Goal: Task Accomplishment & Management: Use online tool/utility

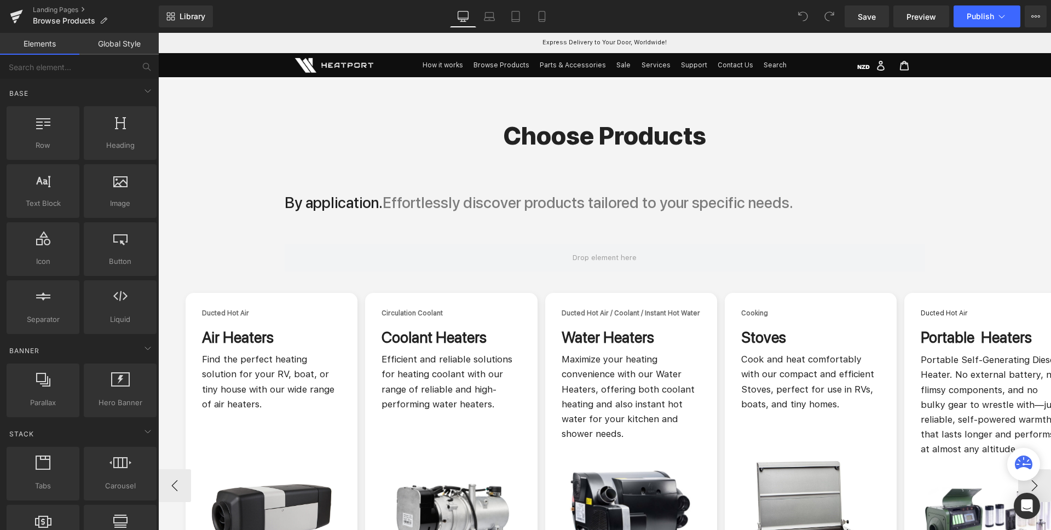
scroll to position [126, 0]
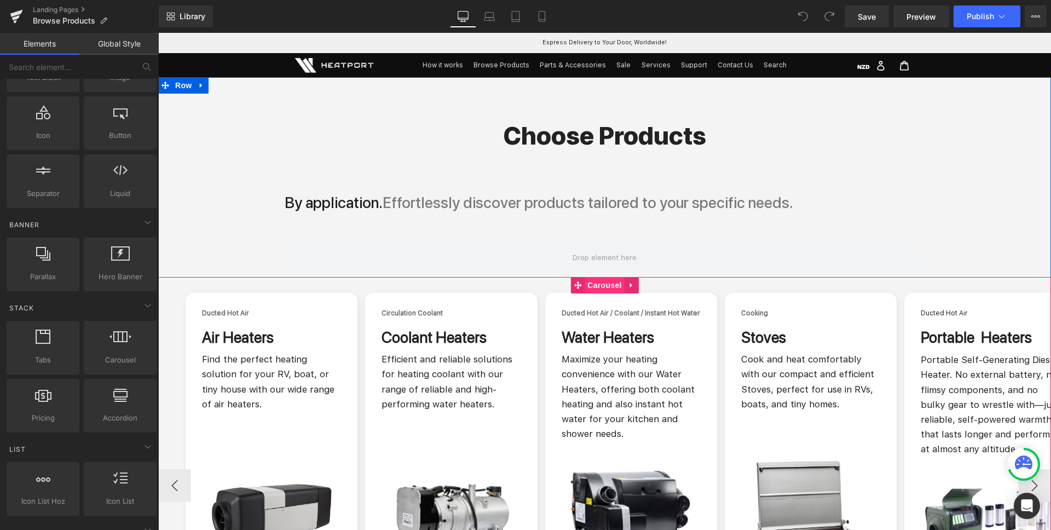
click at [590, 282] on span "Carousel" at bounding box center [604, 285] width 39 height 16
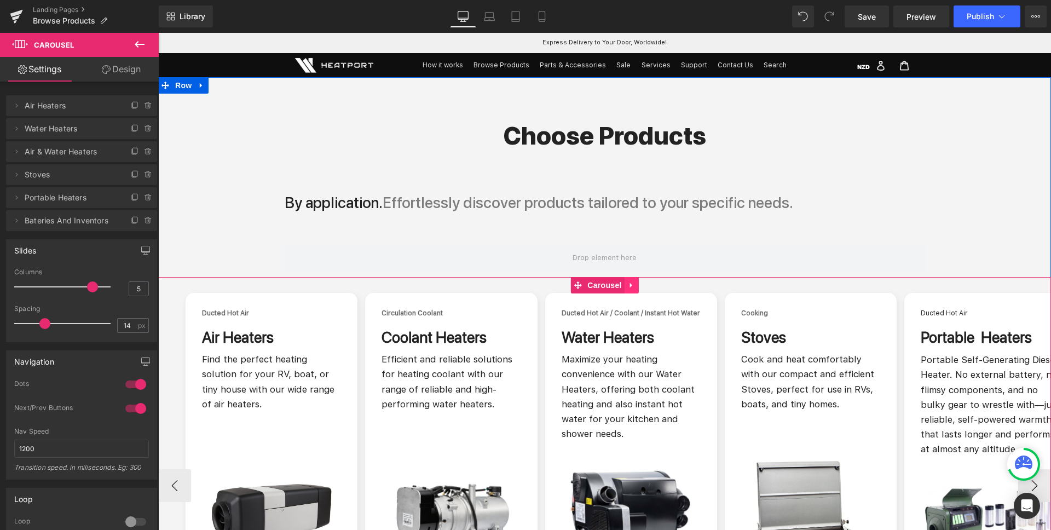
click at [630, 285] on icon at bounding box center [631, 285] width 2 height 5
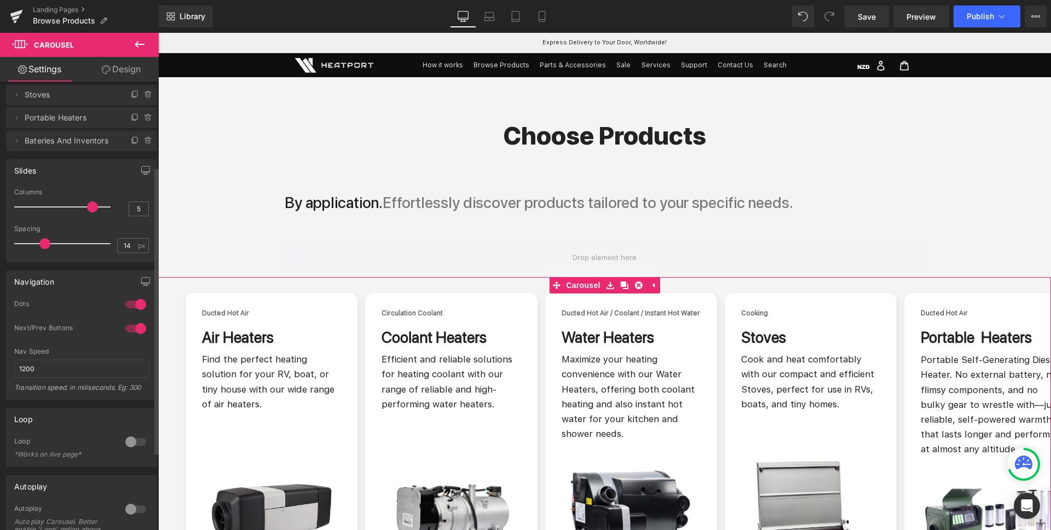
scroll to position [54, 0]
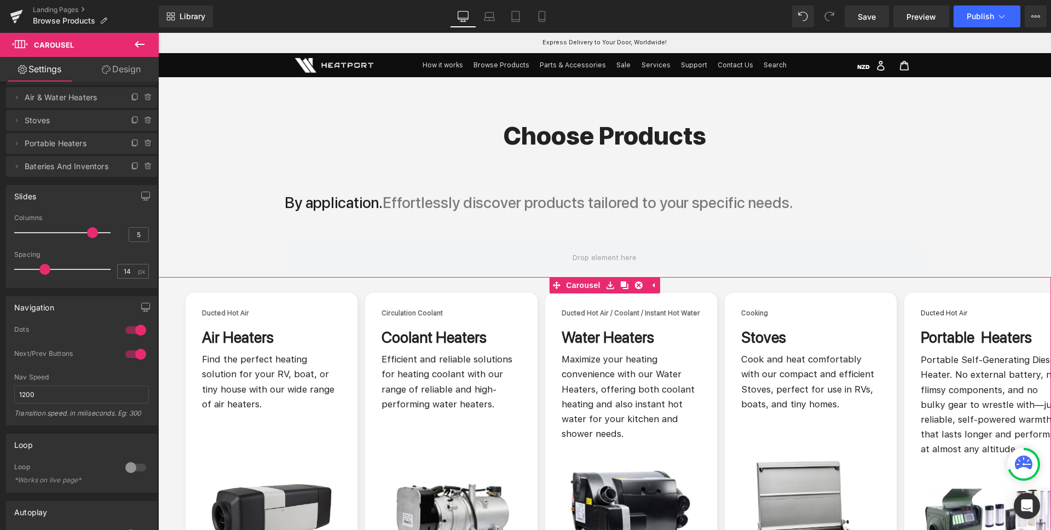
click at [129, 64] on link "Design" at bounding box center [121, 69] width 79 height 25
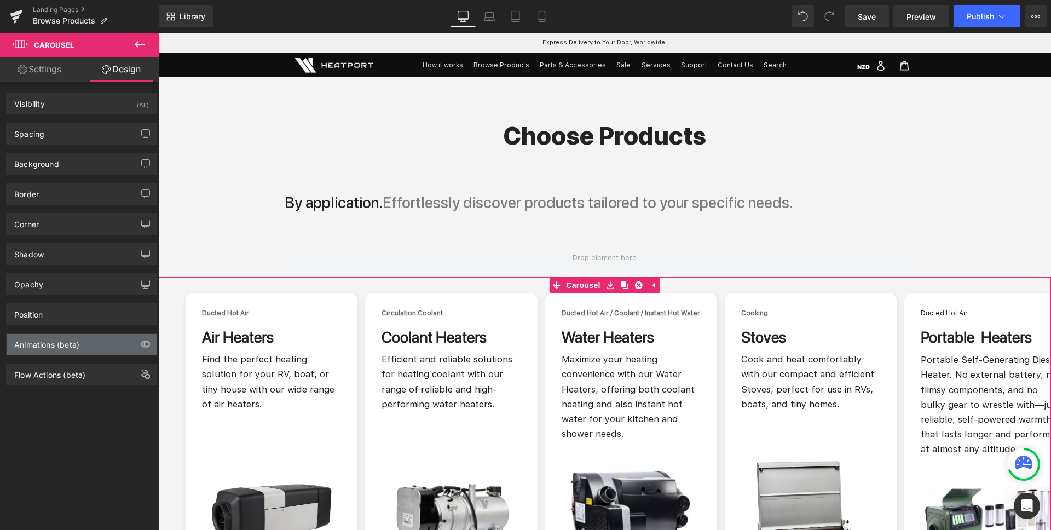
click at [61, 344] on div "Animations (beta)" at bounding box center [46, 341] width 65 height 15
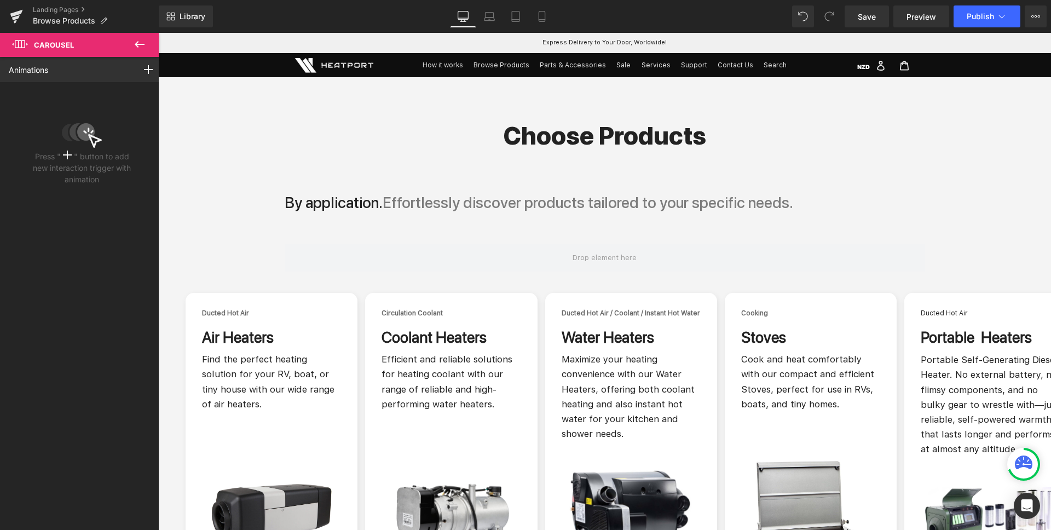
click at [22, 42] on icon at bounding box center [20, 44] width 16 height 10
click at [13, 43] on icon at bounding box center [20, 44] width 16 height 10
click at [27, 44] on icon at bounding box center [20, 44] width 16 height 10
click at [137, 45] on icon at bounding box center [139, 44] width 13 height 13
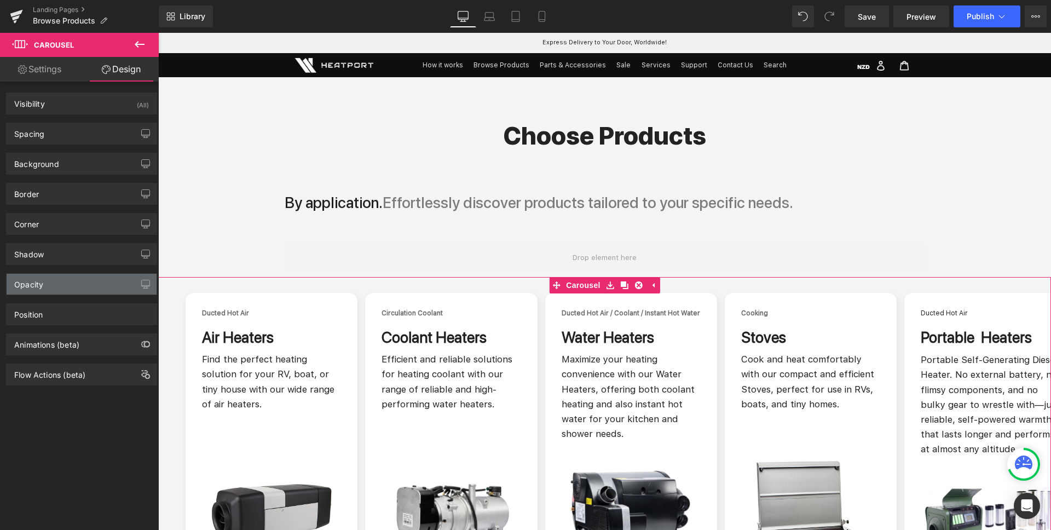
click at [37, 284] on div "Opacity" at bounding box center [28, 281] width 29 height 15
click at [49, 279] on div "Opacity" at bounding box center [82, 284] width 150 height 21
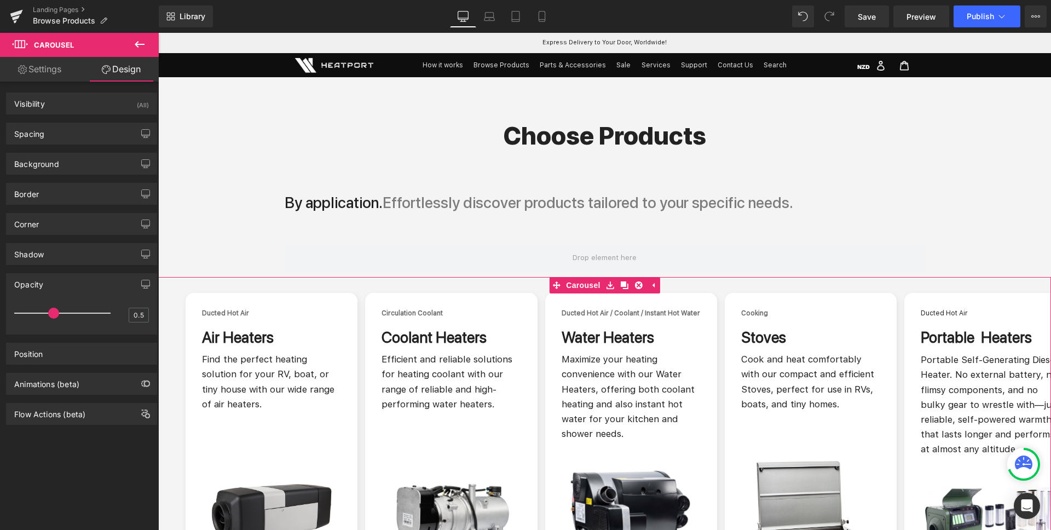
click at [50, 314] on div at bounding box center [65, 313] width 91 height 22
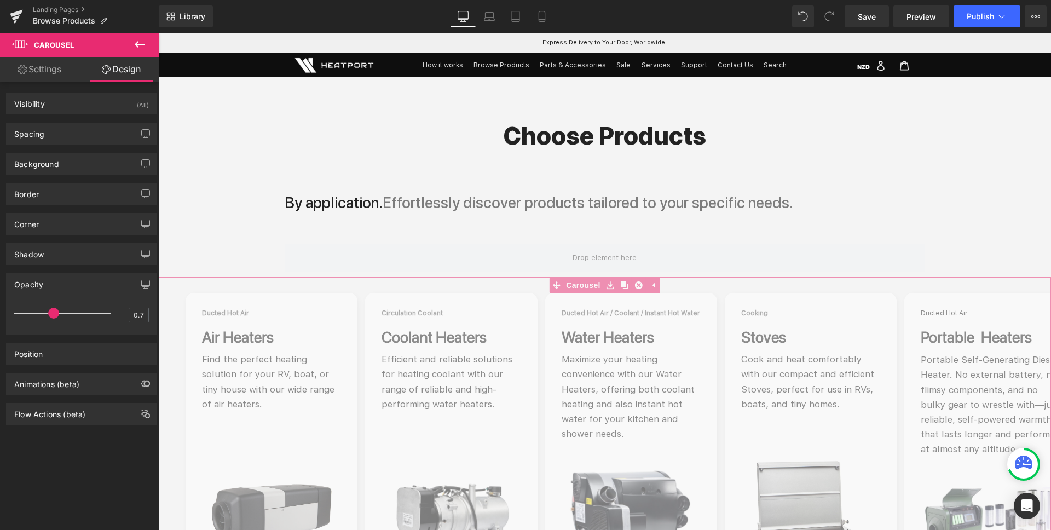
click at [75, 314] on div at bounding box center [65, 313] width 91 height 22
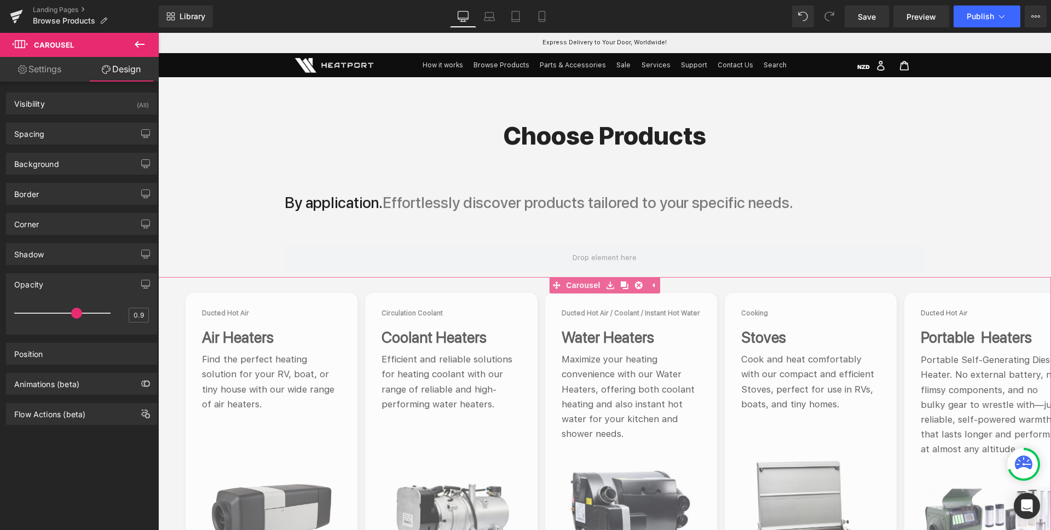
click at [91, 312] on div at bounding box center [65, 313] width 91 height 22
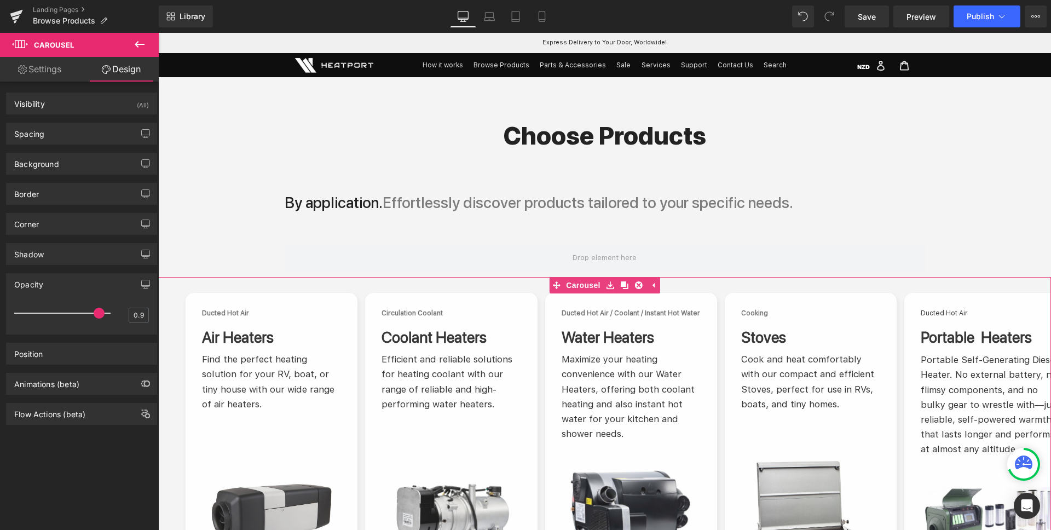
type input "1"
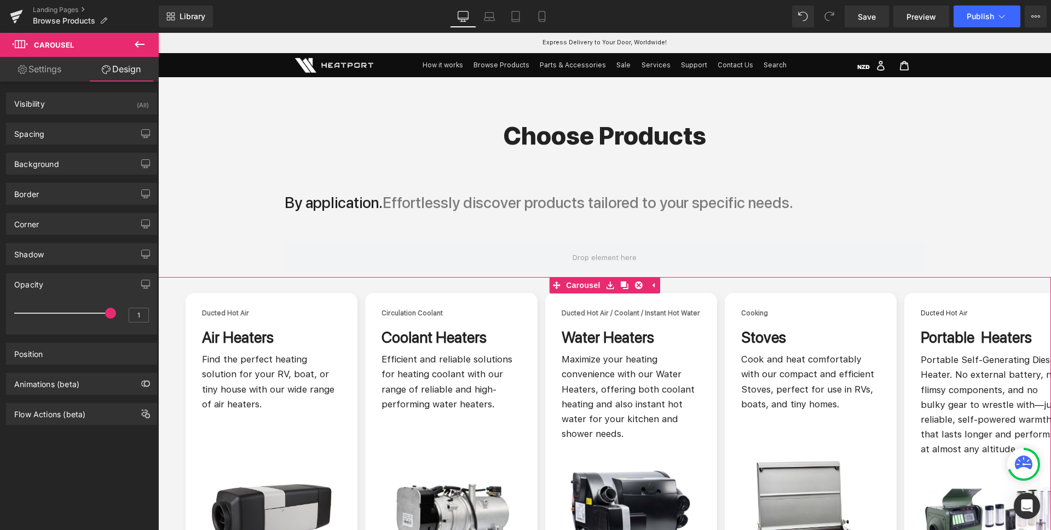
drag, startPoint x: 93, startPoint y: 314, endPoint x: 115, endPoint y: 315, distance: 21.9
click at [115, 315] on div "1" at bounding box center [81, 316] width 135 height 29
click at [60, 106] on div "Visibility (All)" at bounding box center [82, 103] width 150 height 21
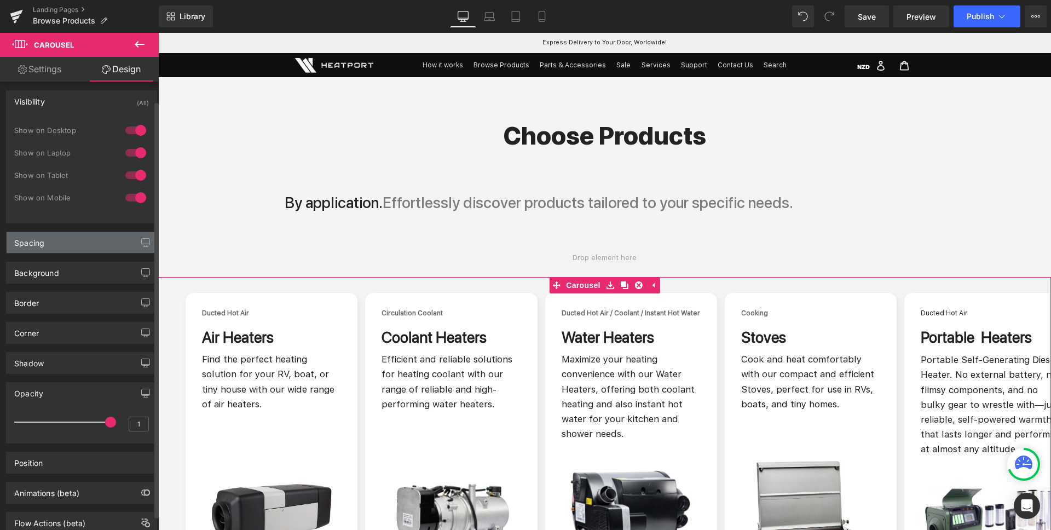
scroll to position [0, 0]
click at [33, 74] on link "Settings" at bounding box center [39, 69] width 79 height 25
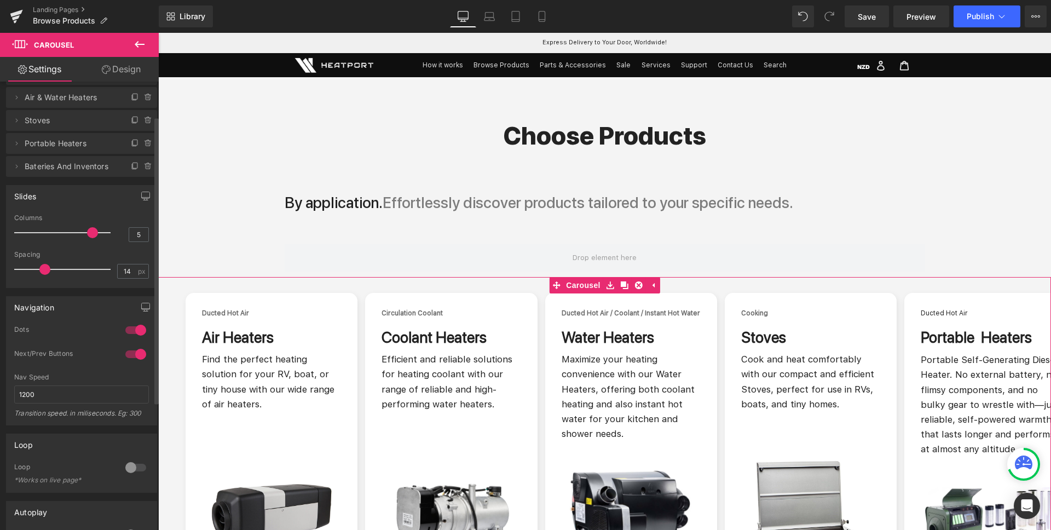
click at [125, 355] on div at bounding box center [136, 354] width 26 height 18
click at [137, 353] on div at bounding box center [136, 354] width 26 height 18
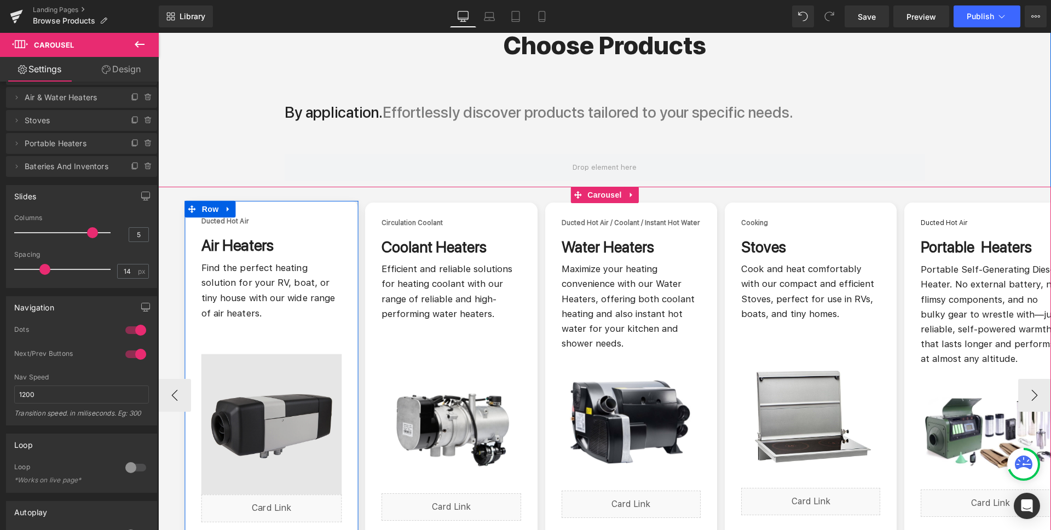
scroll to position [92, 0]
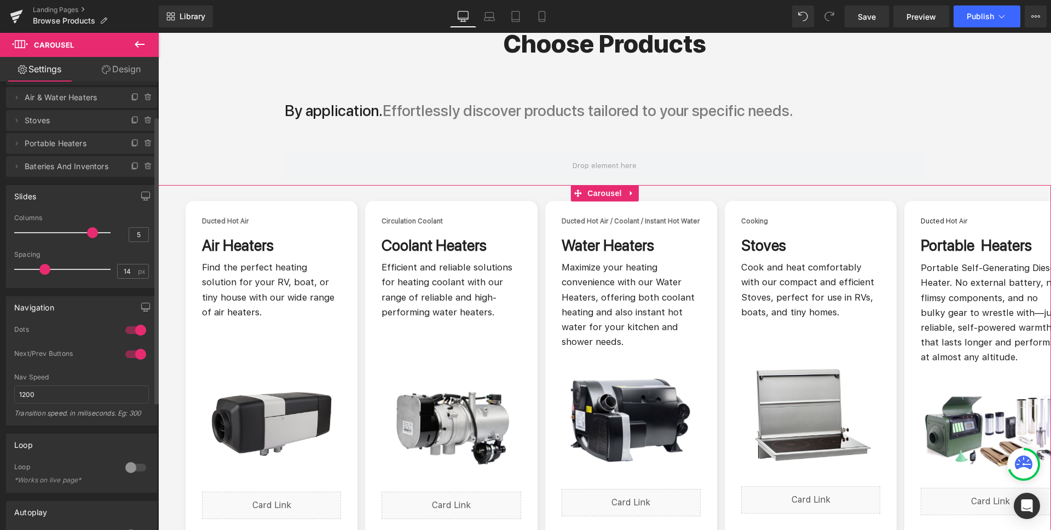
click at [129, 329] on div at bounding box center [136, 330] width 26 height 18
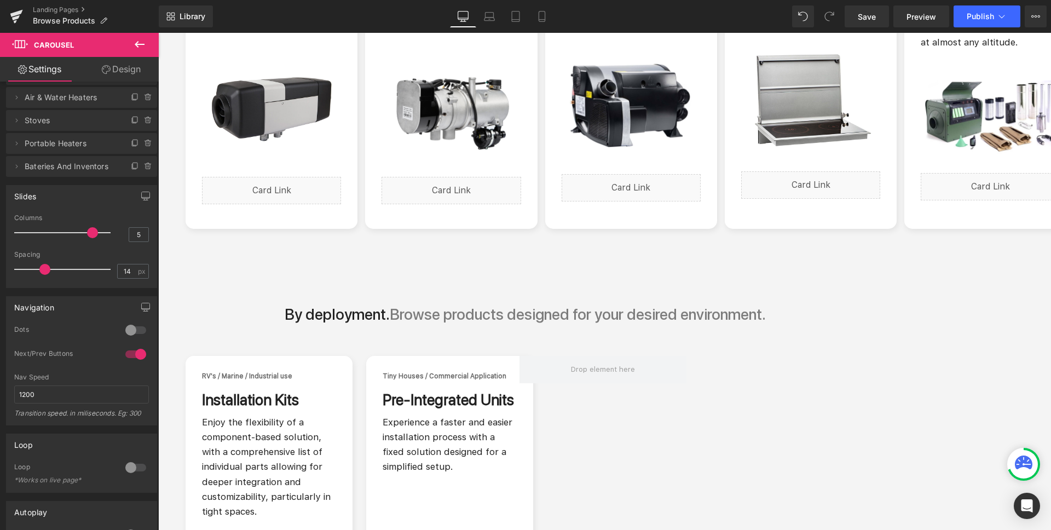
scroll to position [396, 0]
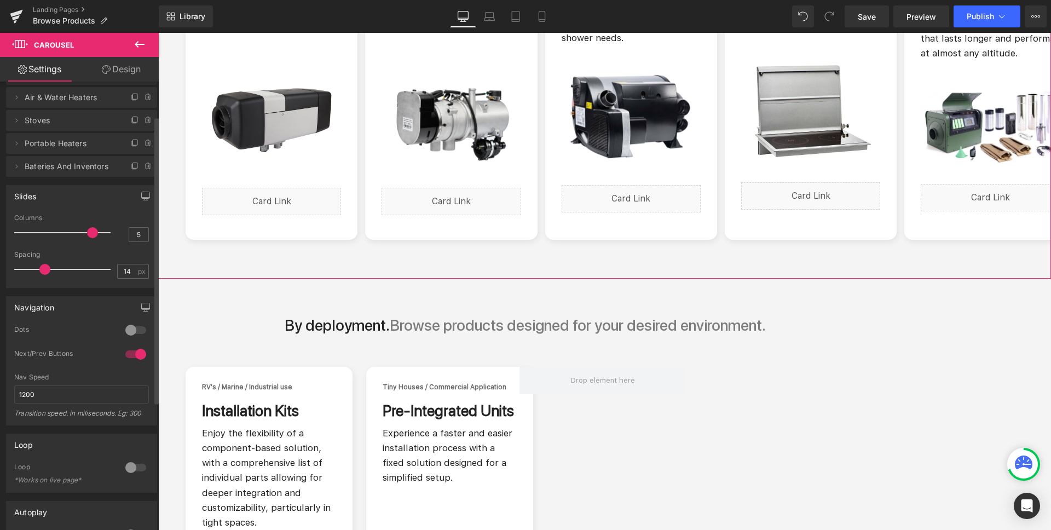
click at [137, 328] on div at bounding box center [136, 330] width 26 height 18
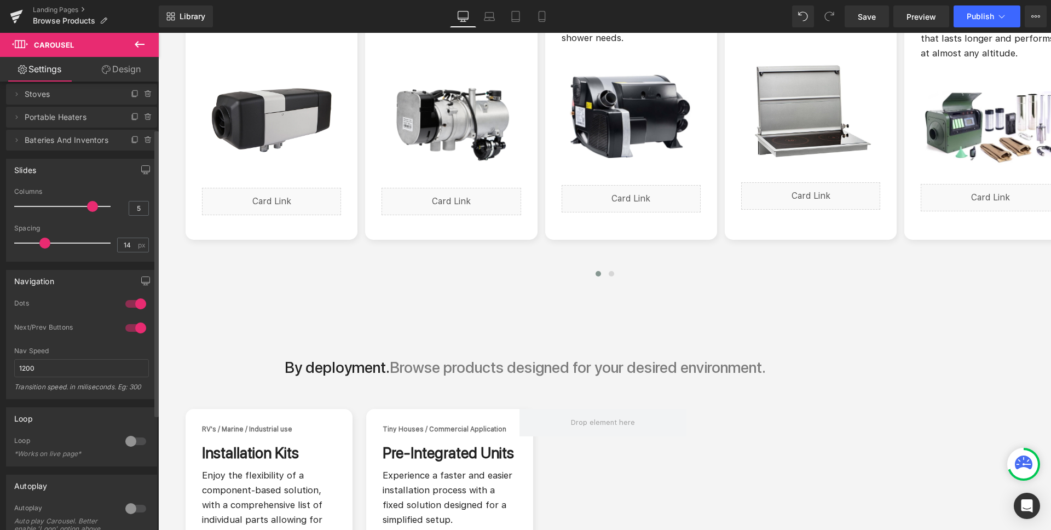
scroll to position [83, 0]
click at [139, 440] on div at bounding box center [136, 439] width 26 height 18
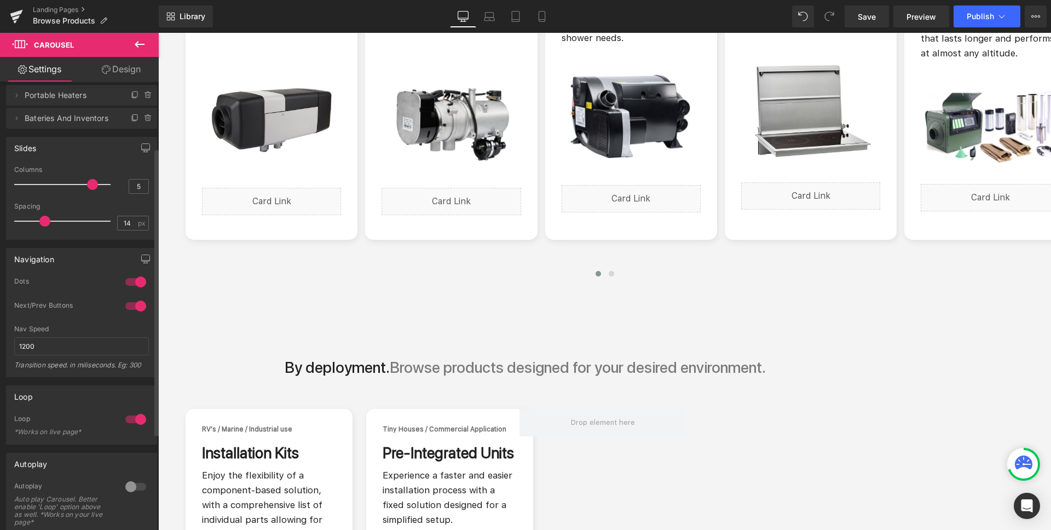
scroll to position [105, 0]
click at [138, 484] on div at bounding box center [136, 485] width 26 height 18
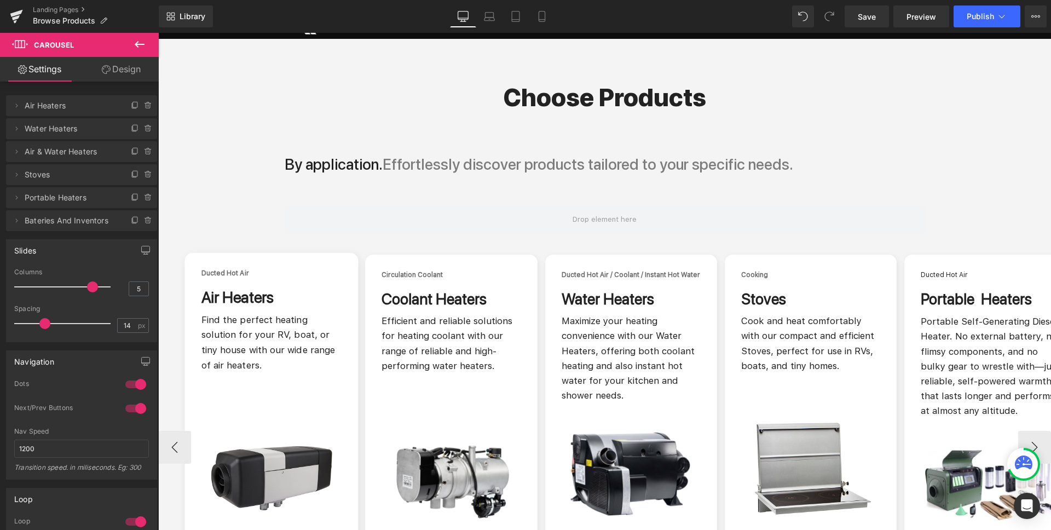
scroll to position [50, 0]
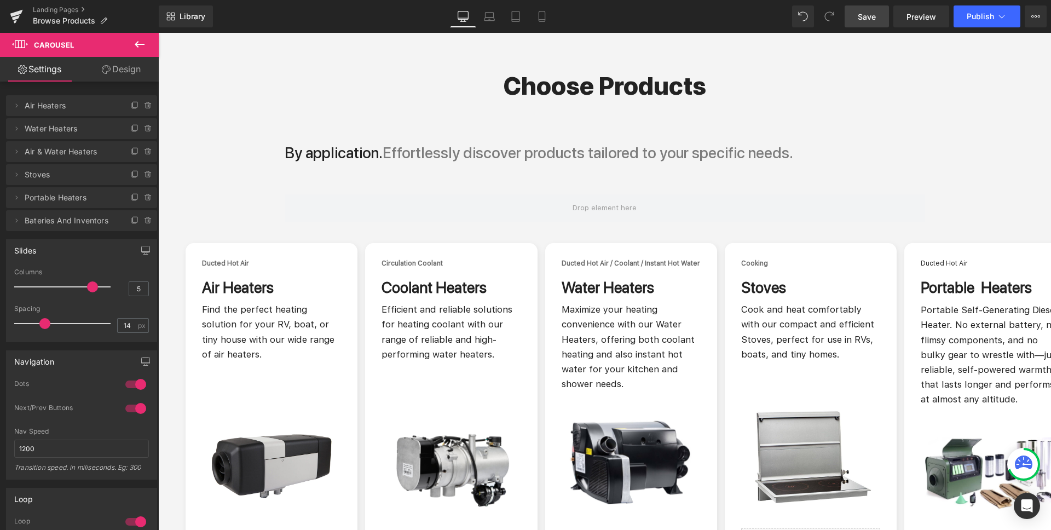
click at [882, 20] on link "Save" at bounding box center [867, 16] width 44 height 22
click at [985, 16] on span "Publish" at bounding box center [980, 16] width 27 height 9
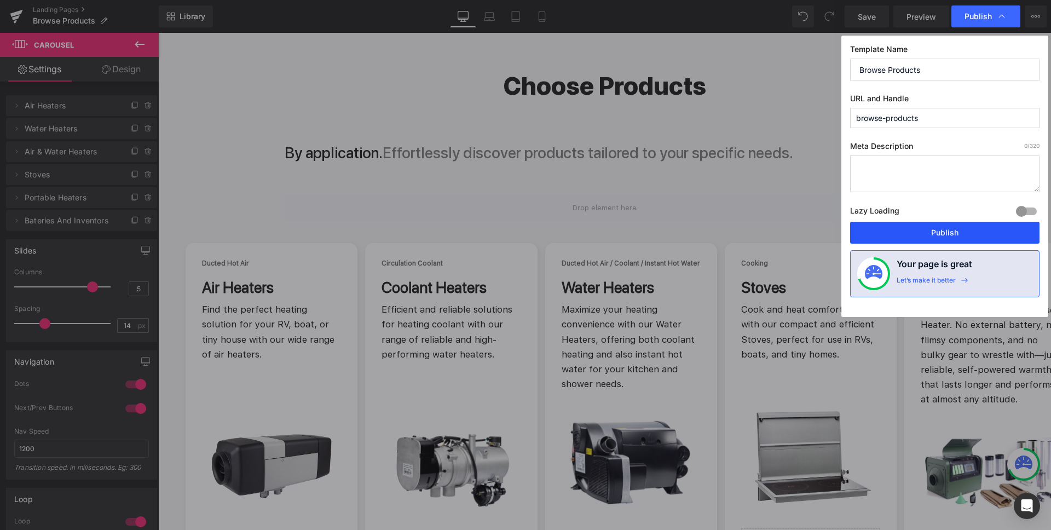
click at [960, 230] on button "Publish" at bounding box center [944, 233] width 189 height 22
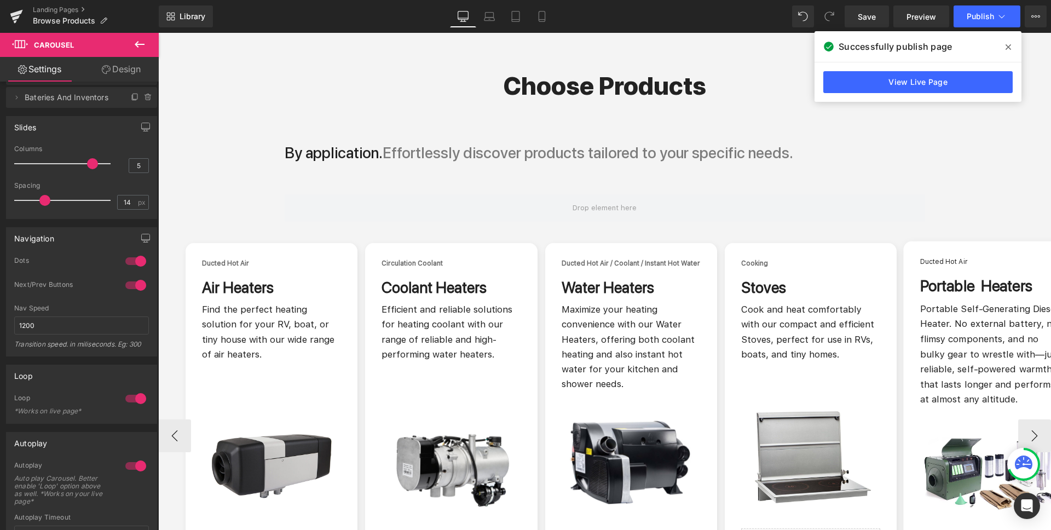
scroll to position [150, 0]
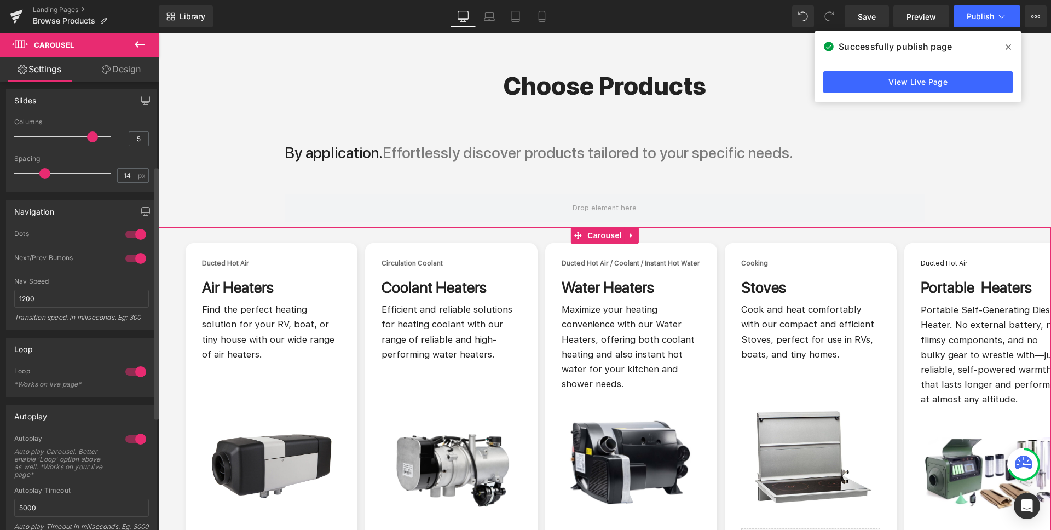
click at [128, 369] on div at bounding box center [136, 372] width 26 height 18
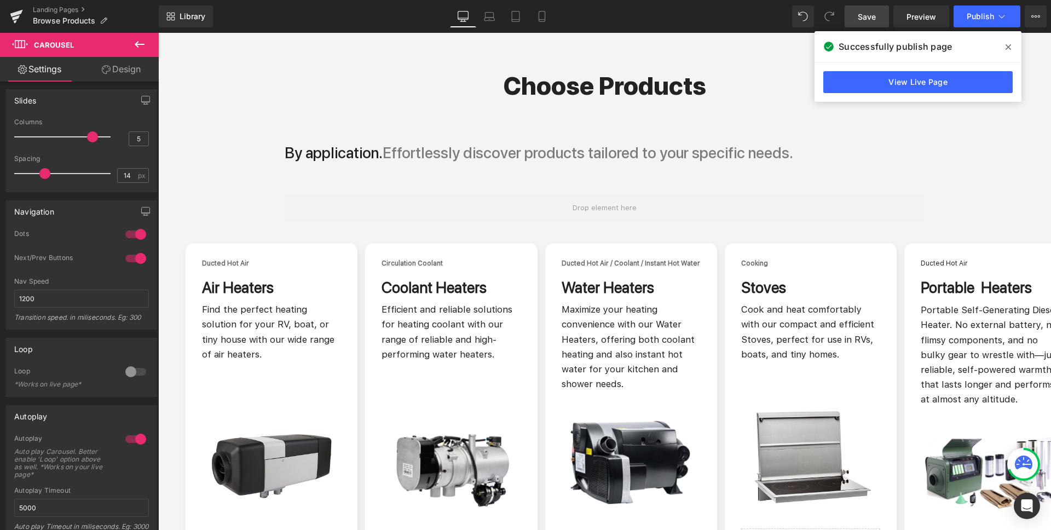
click at [877, 18] on link "Save" at bounding box center [867, 16] width 44 height 22
click at [878, 14] on link "Save" at bounding box center [867, 16] width 44 height 22
click at [980, 16] on span "Publish" at bounding box center [980, 16] width 27 height 9
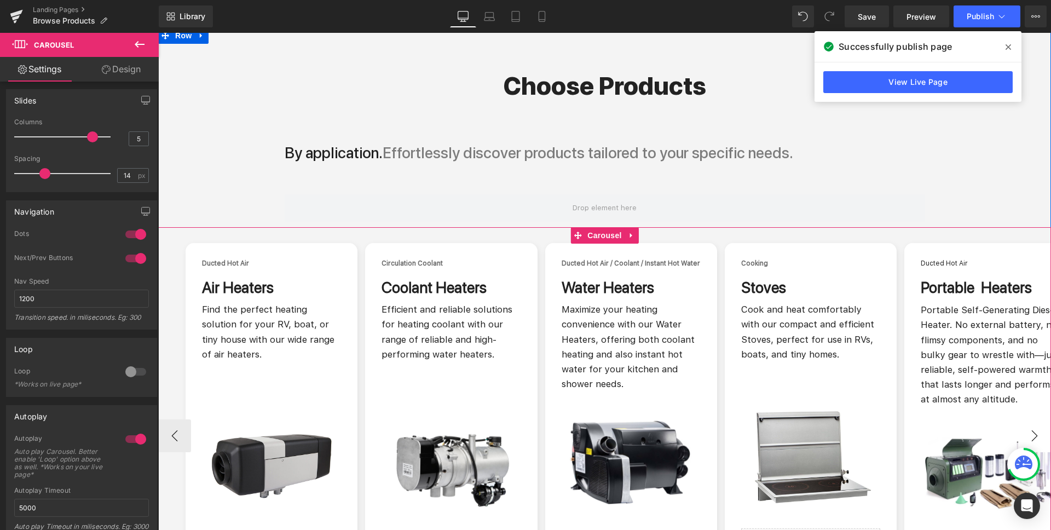
click at [1033, 436] on button "›" at bounding box center [1034, 435] width 33 height 33
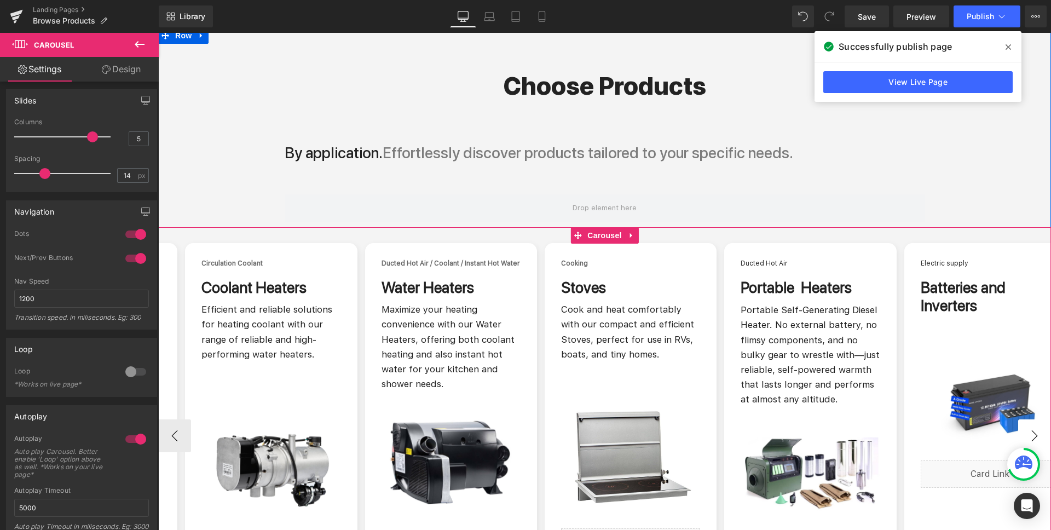
click at [1033, 436] on button "›" at bounding box center [1034, 435] width 33 height 33
click at [169, 436] on button "‹" at bounding box center [174, 435] width 33 height 33
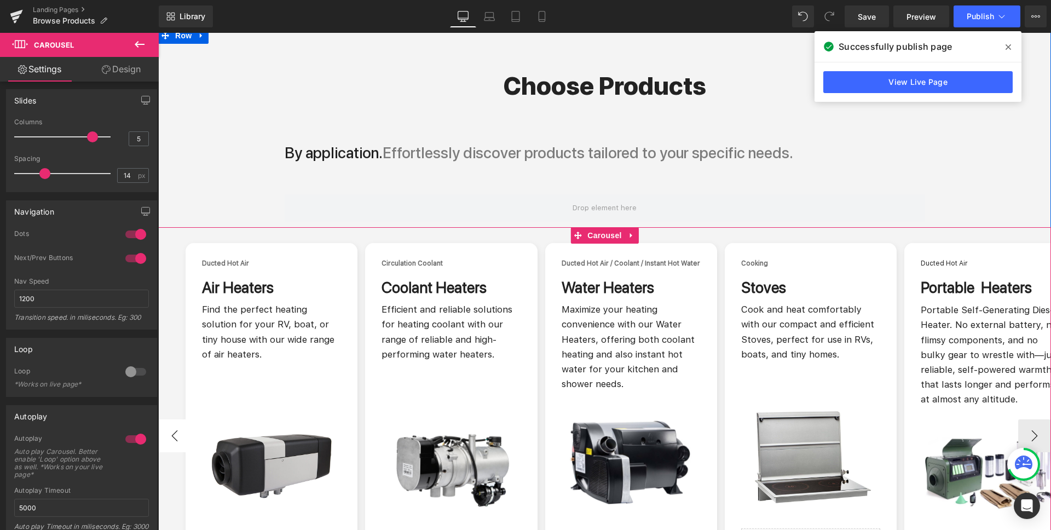
click at [169, 436] on button "‹" at bounding box center [174, 435] width 33 height 33
click at [172, 438] on button "‹" at bounding box center [174, 435] width 33 height 33
click at [1034, 433] on button "›" at bounding box center [1034, 435] width 33 height 33
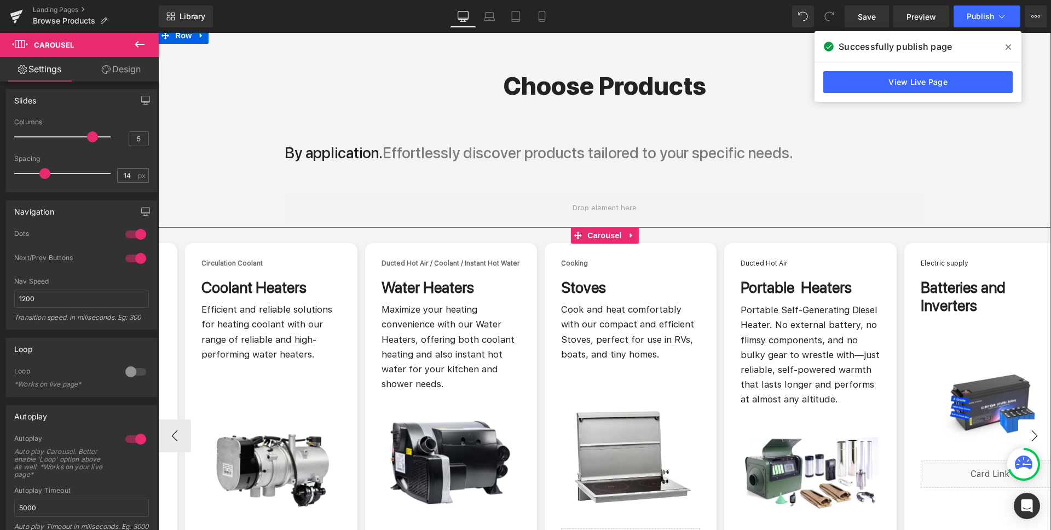
click at [1034, 433] on button "›" at bounding box center [1034, 435] width 33 height 33
click at [1030, 433] on button "›" at bounding box center [1034, 435] width 33 height 33
click at [168, 437] on button "‹" at bounding box center [174, 435] width 33 height 33
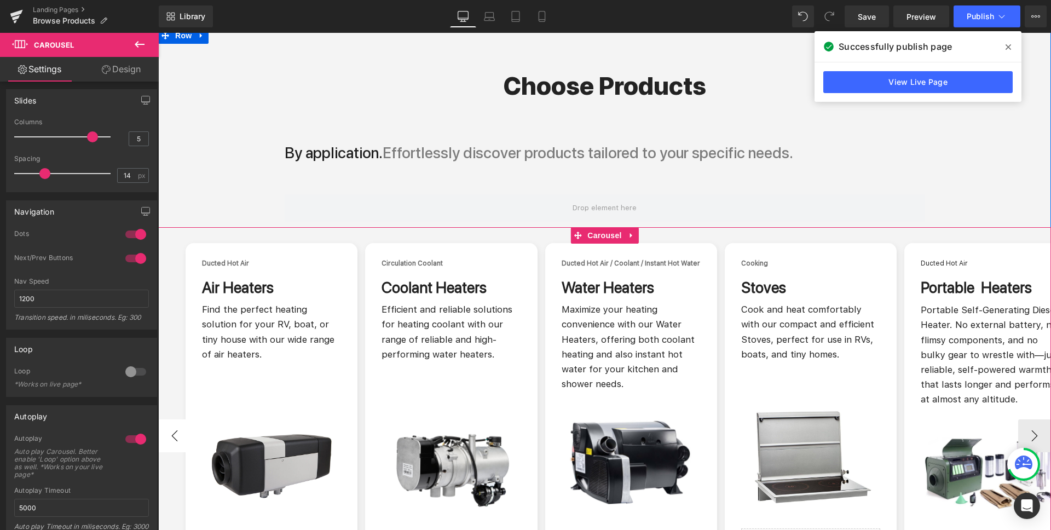
click at [169, 437] on button "‹" at bounding box center [174, 435] width 33 height 33
click at [172, 437] on button "‹" at bounding box center [174, 435] width 33 height 33
click at [1034, 435] on button "›" at bounding box center [1034, 435] width 33 height 33
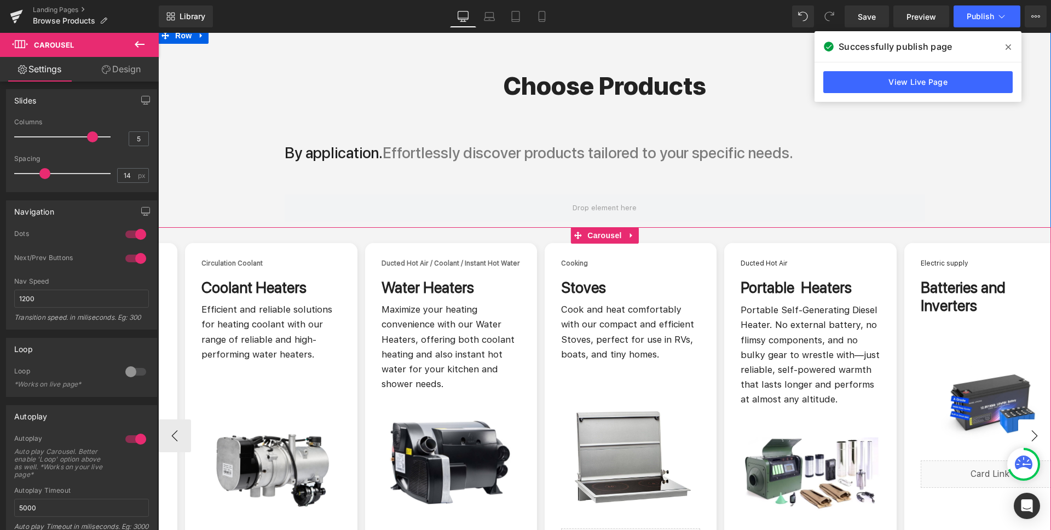
click at [1034, 435] on button "›" at bounding box center [1034, 435] width 33 height 33
